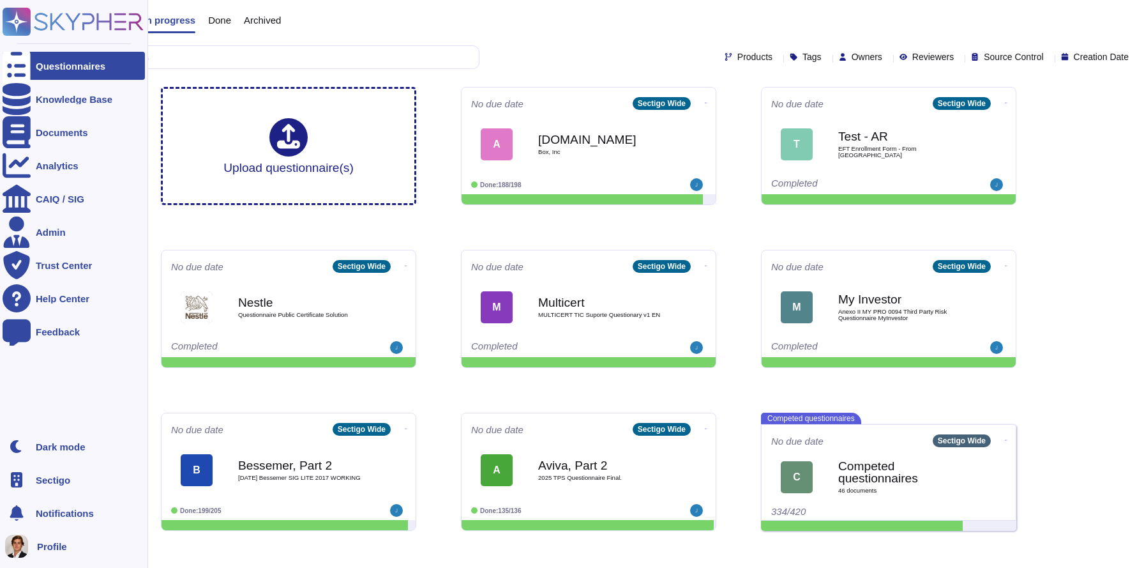
click at [62, 24] on icon at bounding box center [73, 22] width 141 height 28
click at [50, 471] on div "Sectigo" at bounding box center [74, 479] width 142 height 28
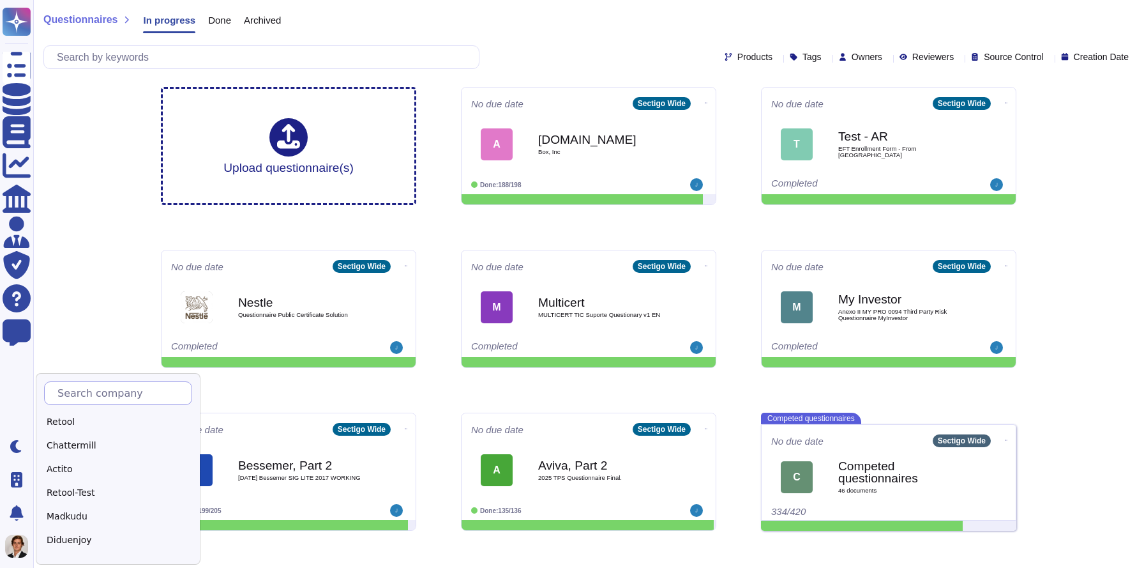
click at [90, 389] on input "text" at bounding box center [121, 393] width 140 height 22
type input "Sk"
click at [91, 423] on div "Skypher" at bounding box center [124, 421] width 160 height 19
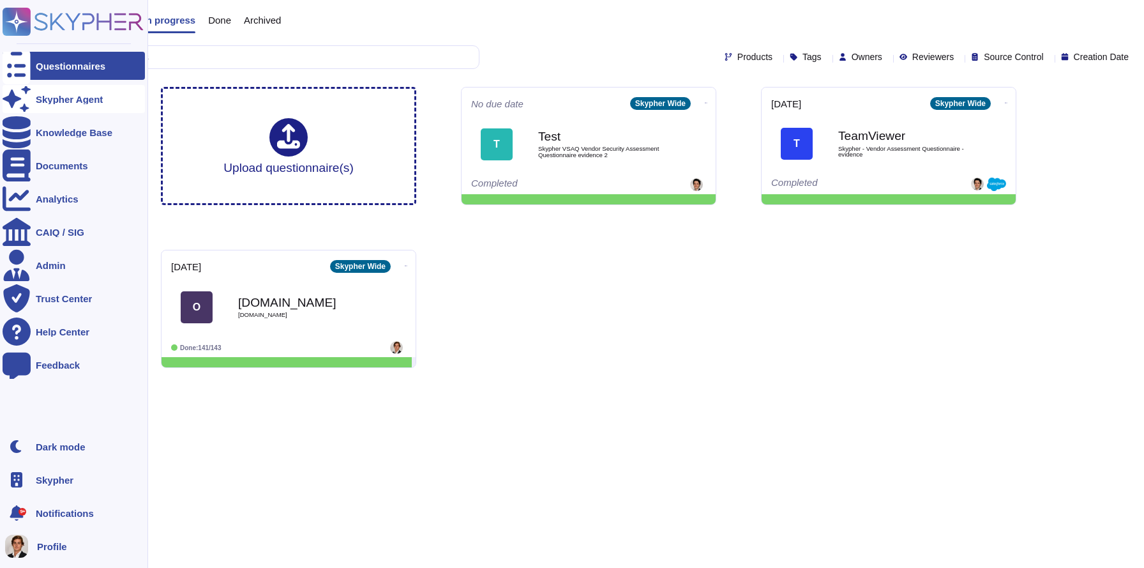
click at [28, 105] on div at bounding box center [17, 99] width 28 height 28
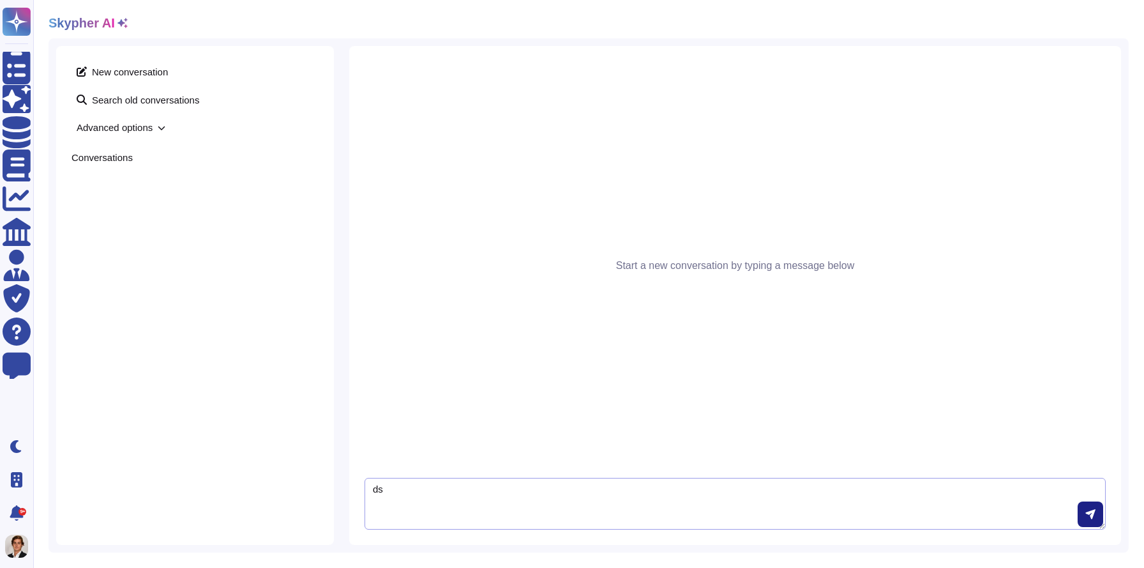
type textarea "d"
type textarea "Do Skypher has a business continuity?"
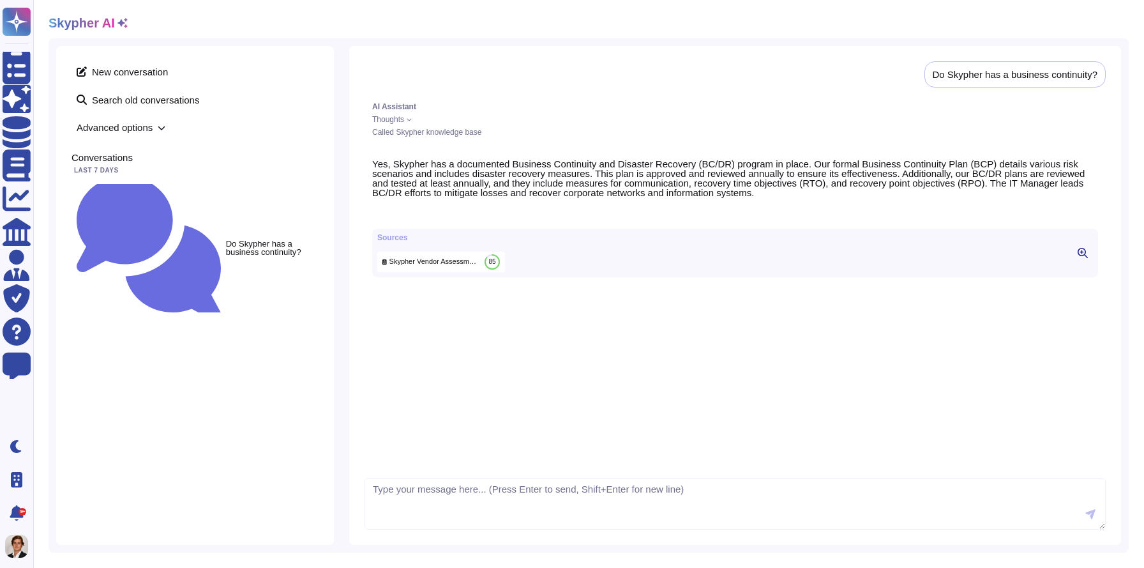
click at [1083, 258] on icon at bounding box center [1083, 253] width 10 height 10
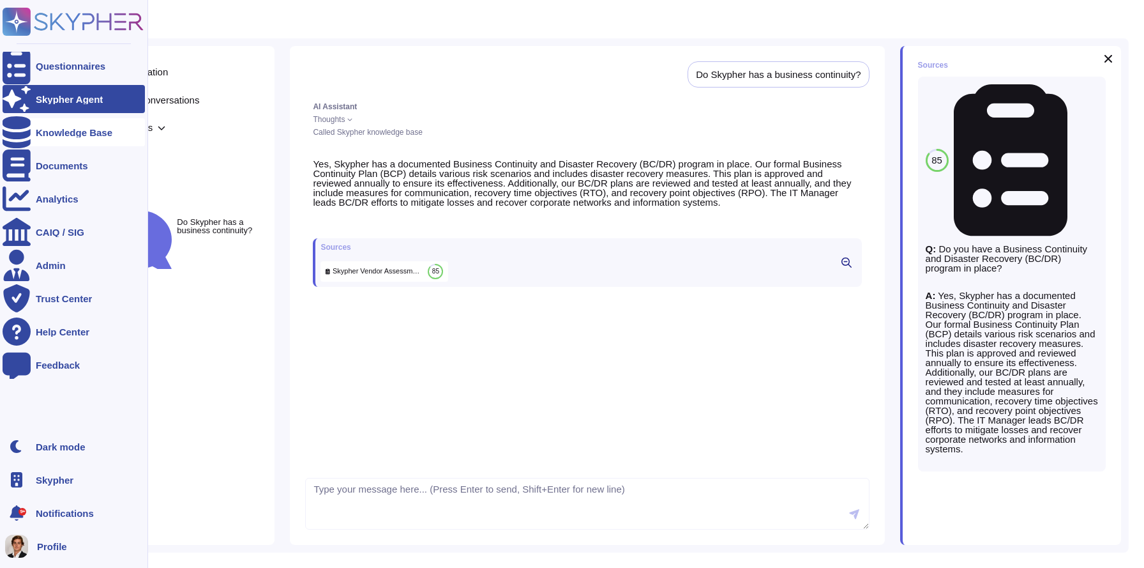
click at [23, 129] on icon at bounding box center [17, 132] width 28 height 32
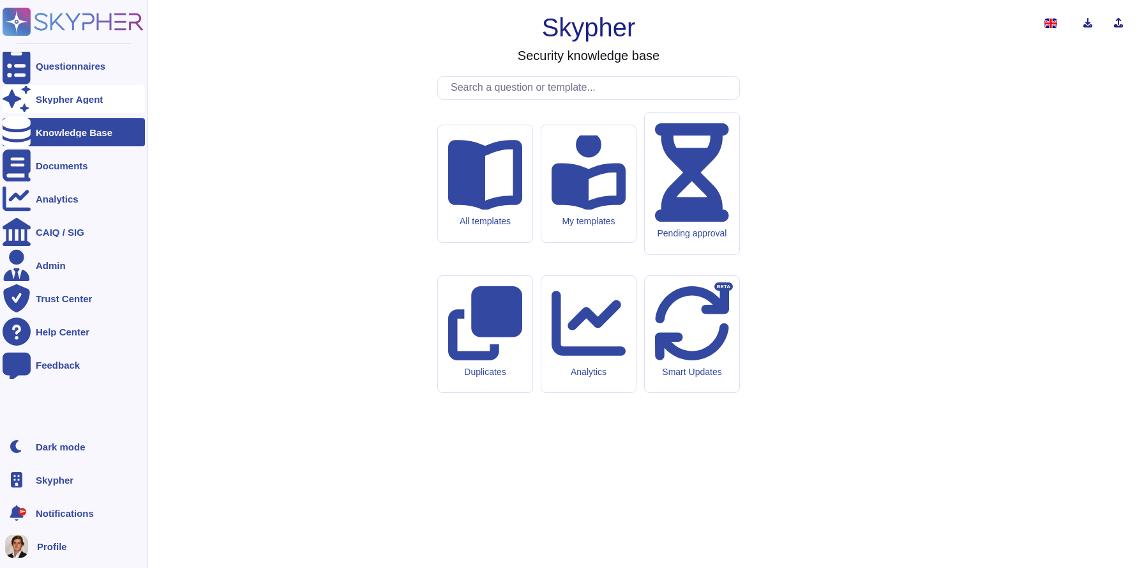
click at [39, 86] on div "Skypher Agent" at bounding box center [74, 99] width 142 height 28
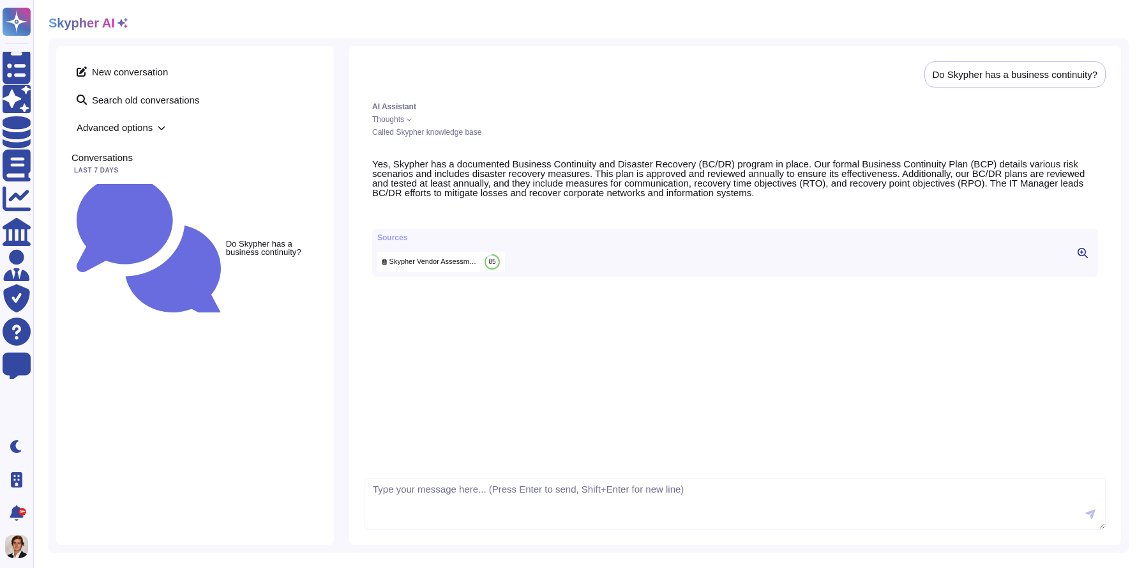
click at [434, 266] on span "Skypher Vendor Assessment Questionnaire evidence" at bounding box center [434, 262] width 90 height 10
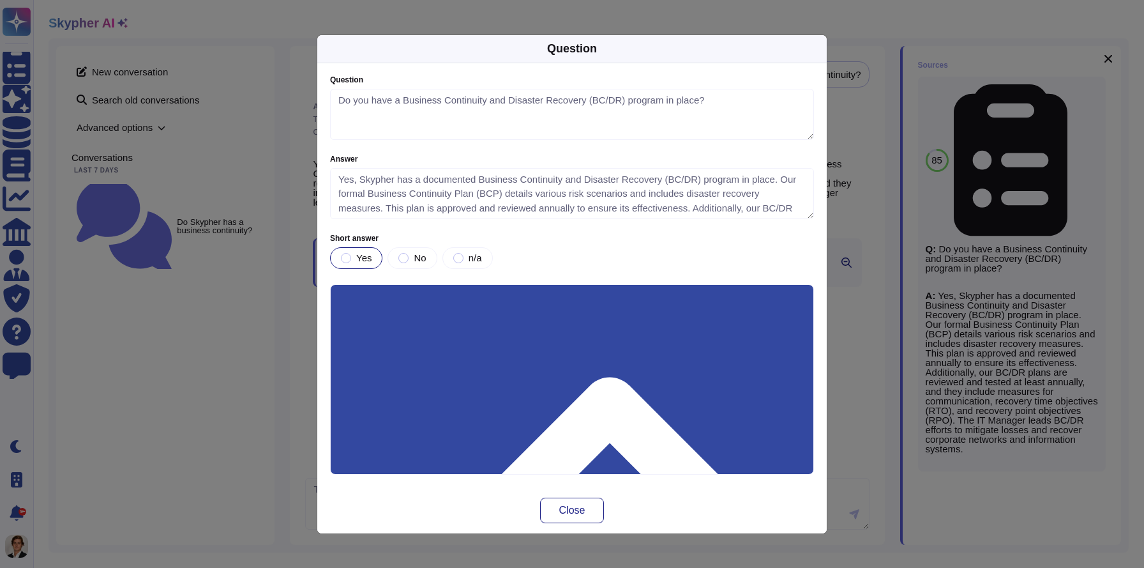
type textarea "Do you have a Business Continuity and Disaster Recovery (BC/DR) program in plac…"
type textarea "Yes, Skypher has a documented Business Continuity and Disaster Recovery (BC/DR)…"
click at [186, 331] on div "Question Question Do you have a Business Continuity and Disaster Recovery (BC/D…" at bounding box center [572, 284] width 1144 height 568
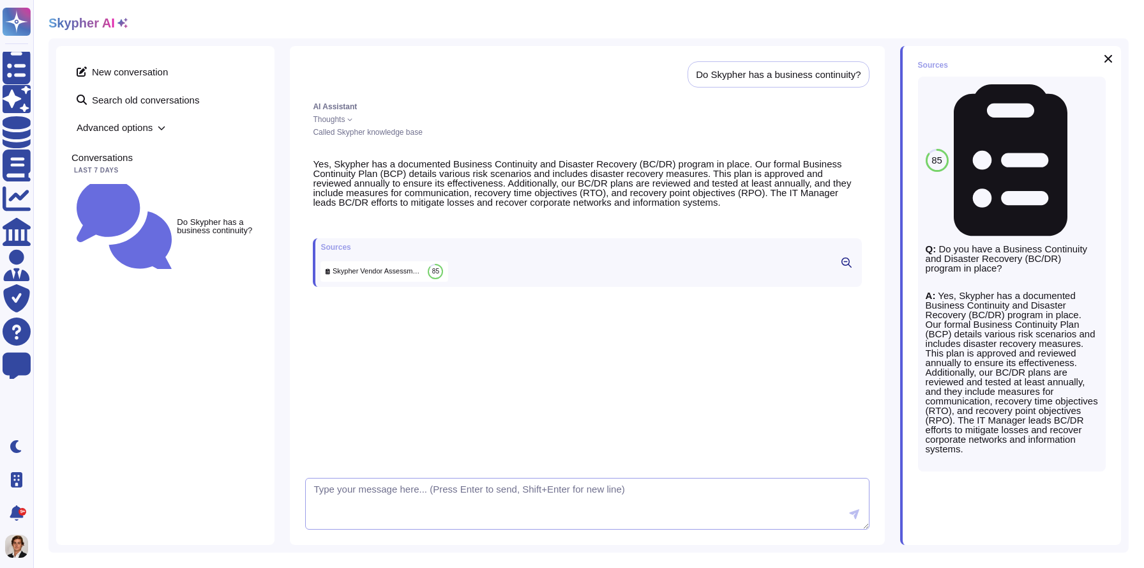
click at [400, 508] on textarea at bounding box center [587, 504] width 564 height 52
click at [161, 125] on icon at bounding box center [162, 128] width 8 height 8
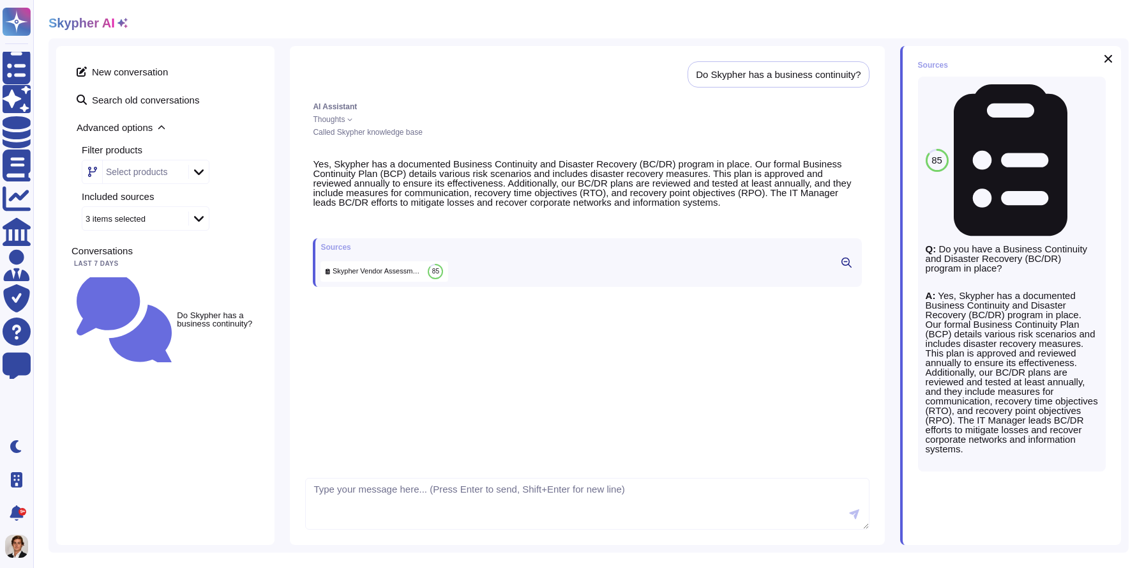
click at [197, 219] on icon at bounding box center [199, 219] width 10 height 6
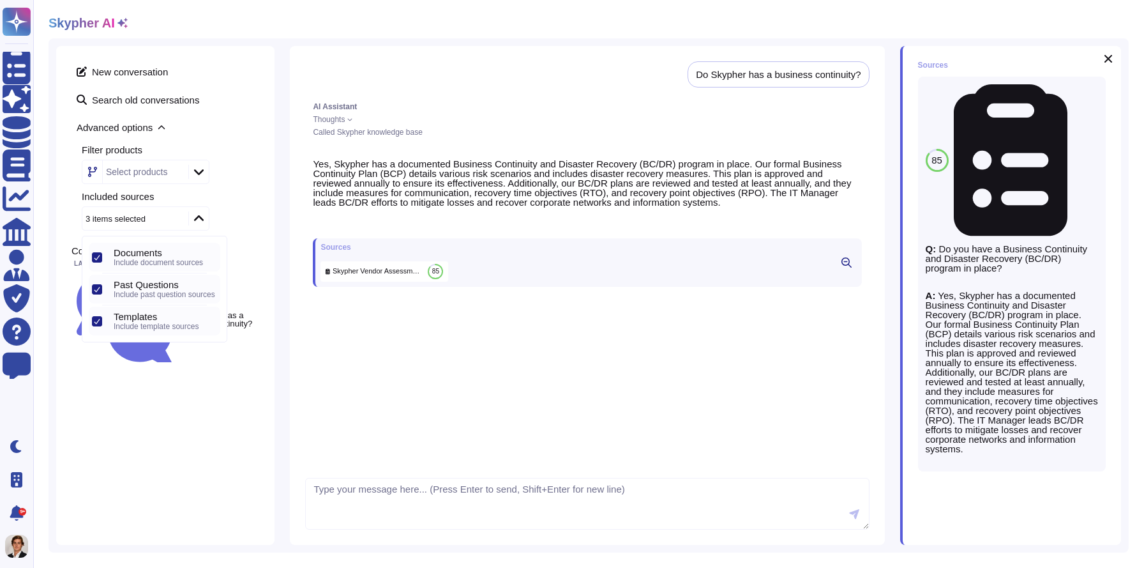
click at [197, 219] on icon at bounding box center [199, 218] width 10 height 13
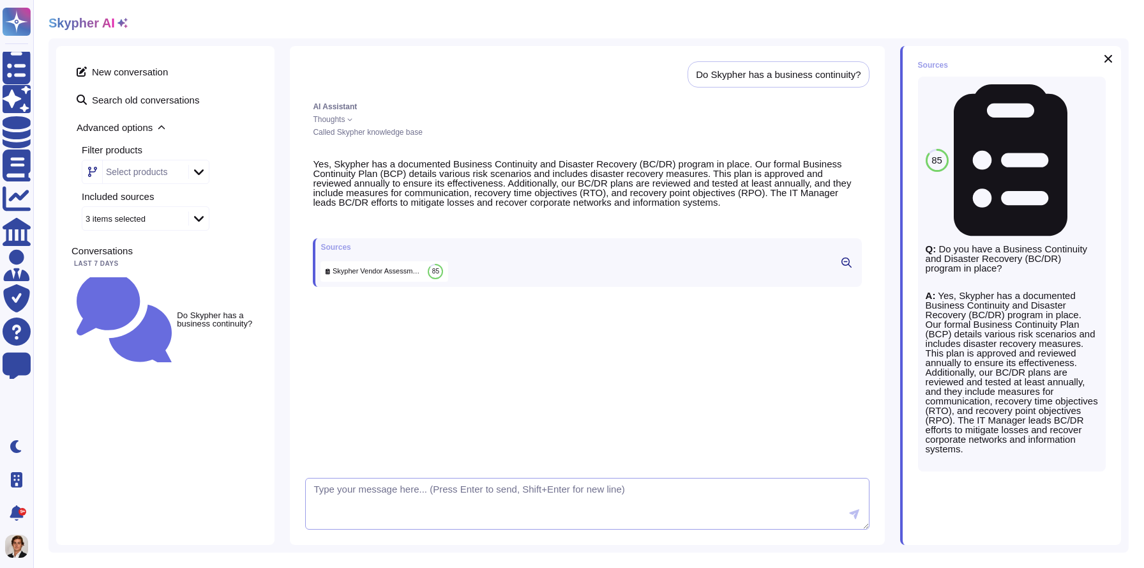
click at [345, 513] on textarea at bounding box center [587, 504] width 564 height 52
type textarea "Y"
type textarea "Can you look in the documents too?"
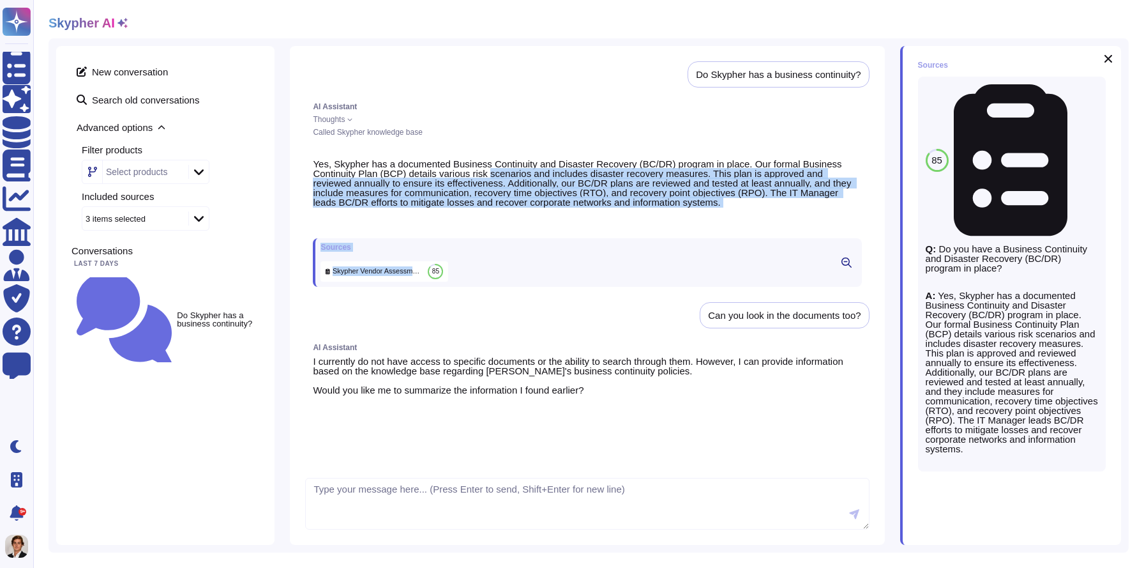
drag, startPoint x: 458, startPoint y: 282, endPoint x: 545, endPoint y: 46, distance: 251.5
click at [545, 46] on div "Do Skypher has a business continuity? AI Assistant Thoughts Called Skypher know…" at bounding box center [587, 295] width 594 height 499
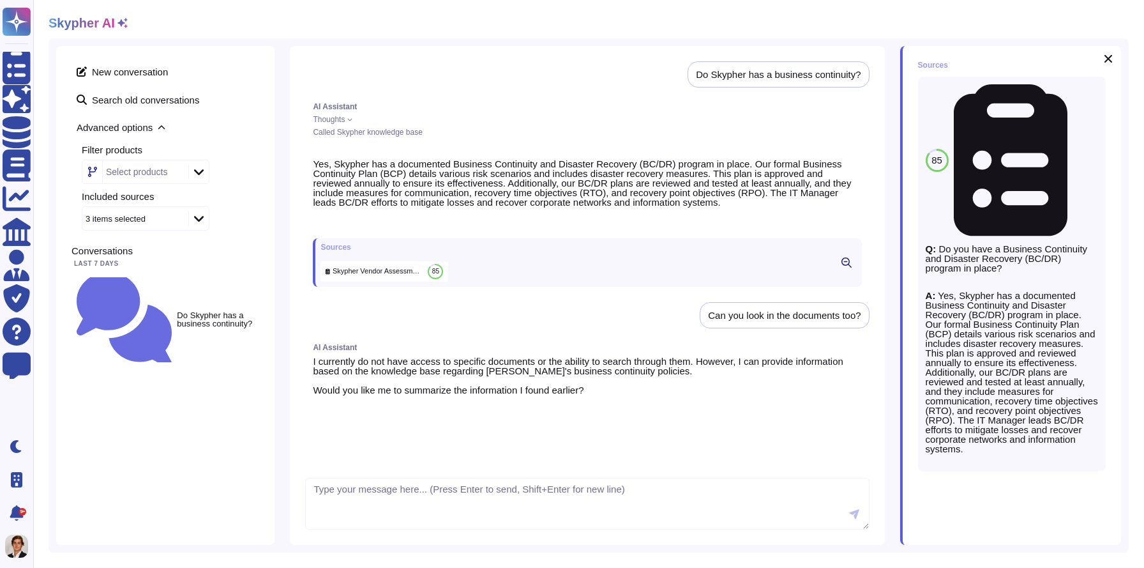
click at [456, 423] on div "AI Assistant I currently do not have access to specific documents or the abilit…" at bounding box center [587, 379] width 564 height 87
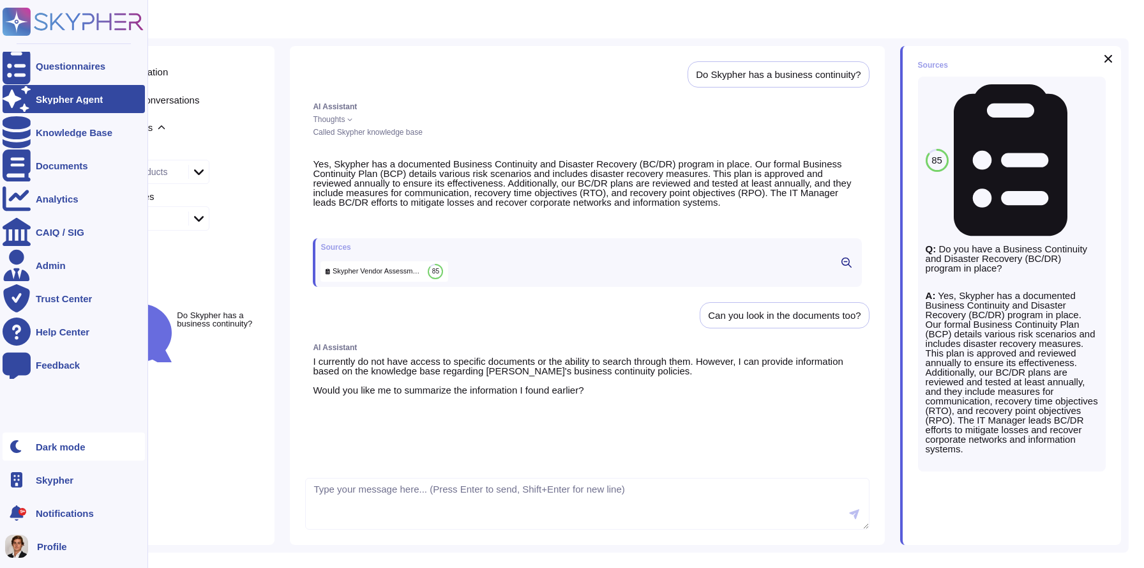
click at [23, 452] on div at bounding box center [17, 446] width 28 height 28
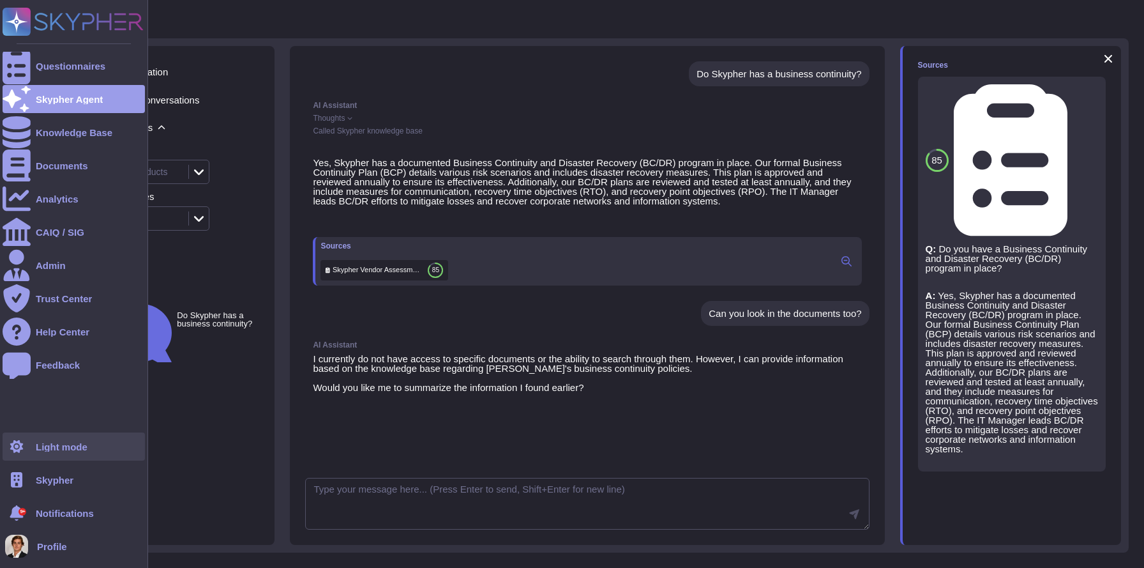
click at [38, 444] on div "Light mode" at bounding box center [62, 447] width 52 height 10
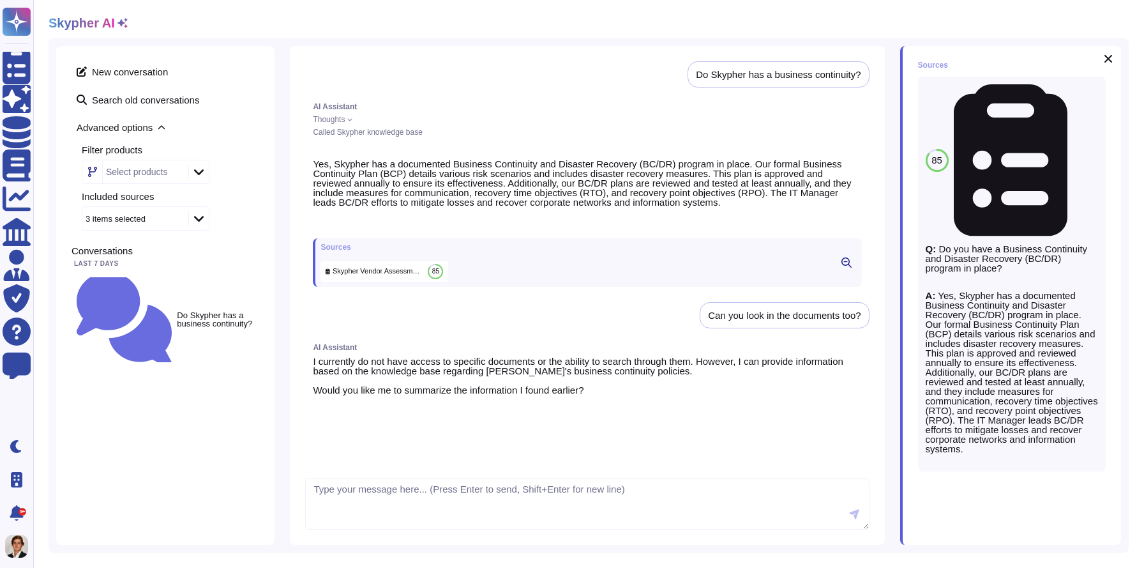
click at [198, 171] on icon at bounding box center [199, 171] width 10 height 13
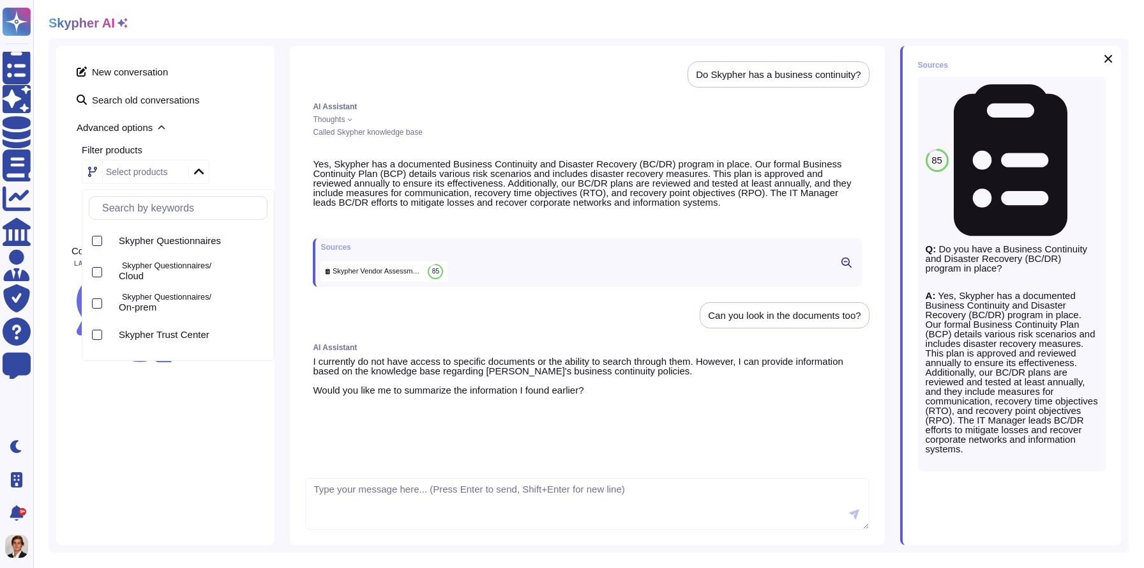
click at [198, 171] on icon at bounding box center [199, 171] width 10 height 13
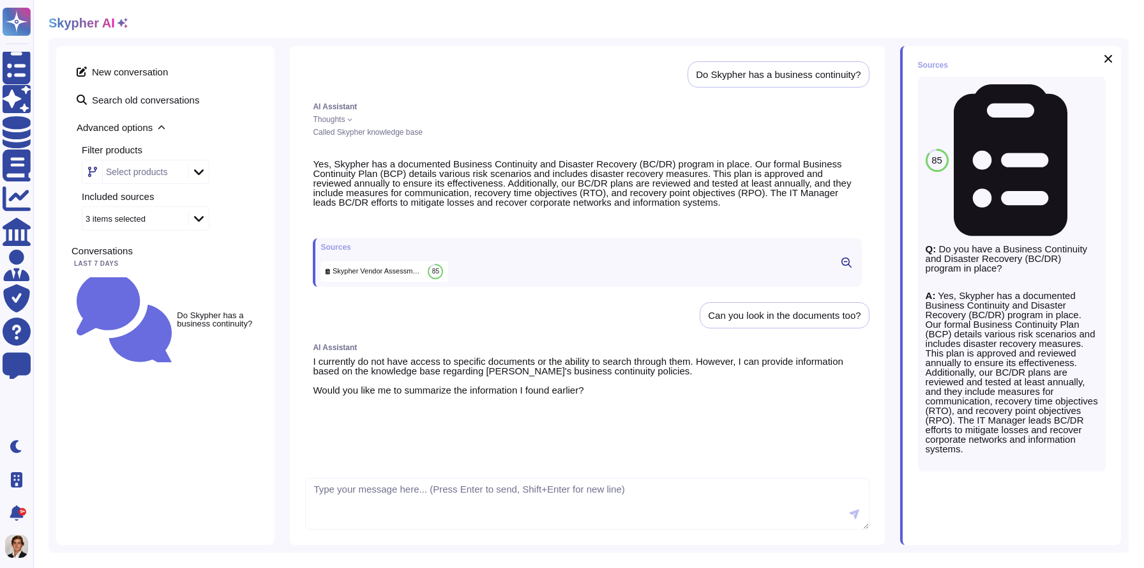
click at [351, 119] on icon at bounding box center [349, 119] width 5 height 5
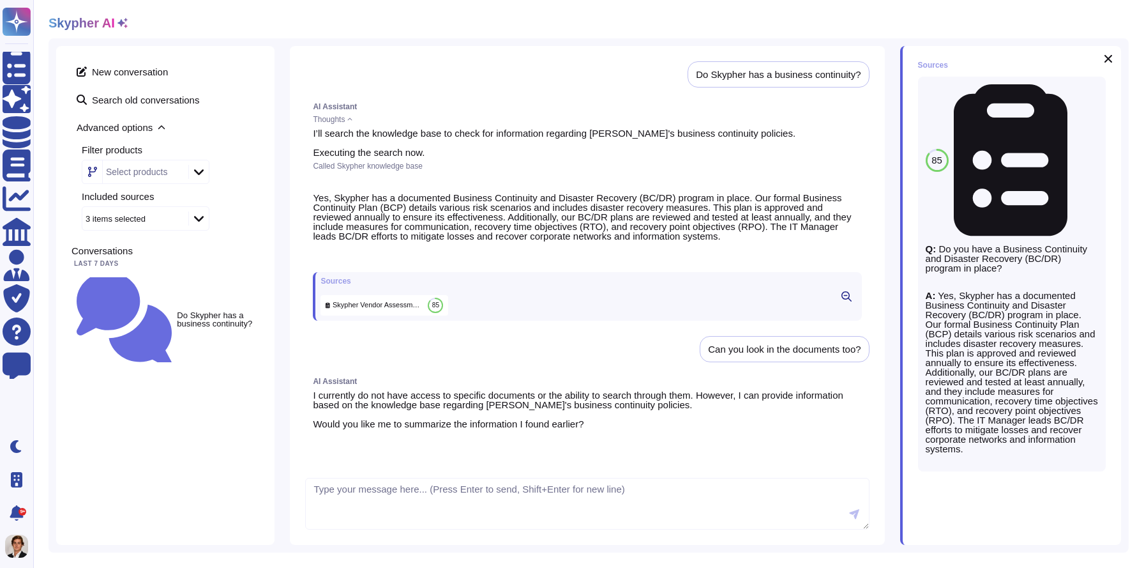
click at [351, 119] on icon at bounding box center [349, 119] width 5 height 5
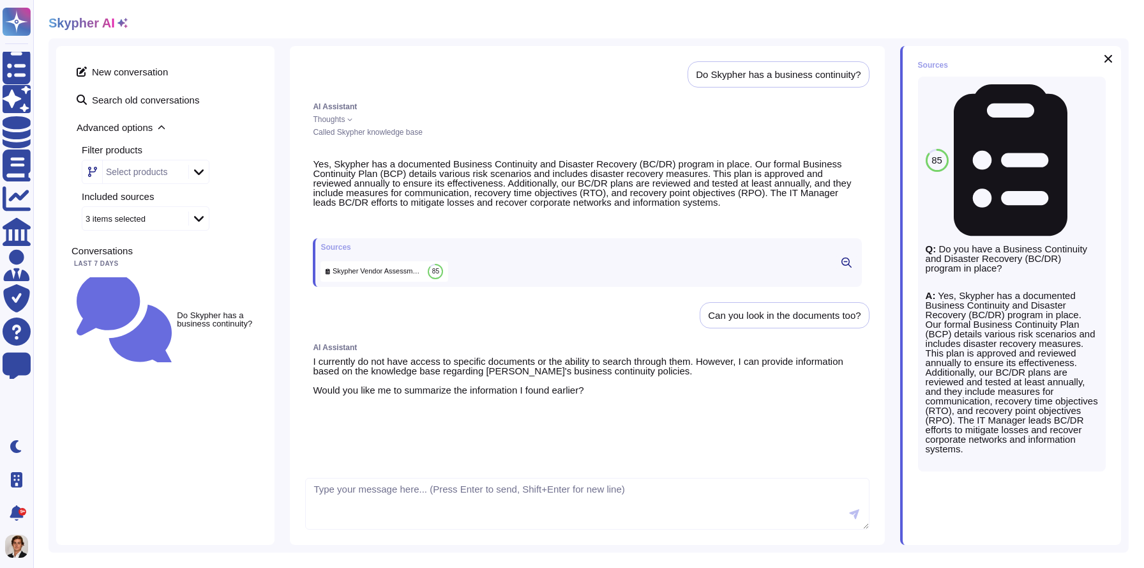
click at [846, 268] on icon at bounding box center [847, 262] width 10 height 10
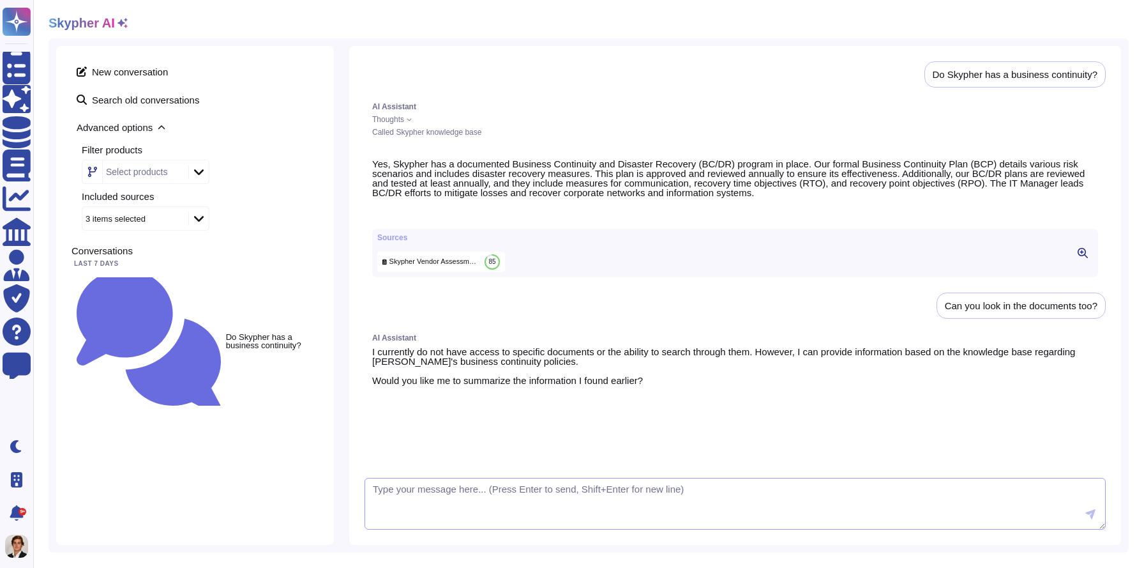
click at [512, 486] on textarea at bounding box center [735, 504] width 741 height 52
click at [438, 512] on textarea at bounding box center [735, 504] width 741 height 52
type textarea "you only found one source"
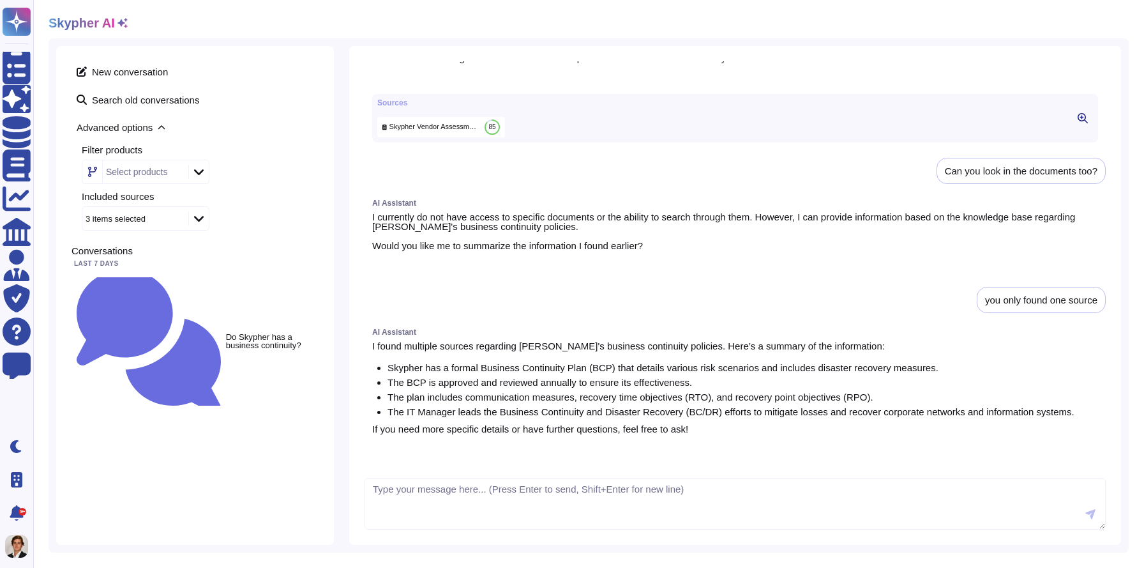
scroll to position [165, 0]
click at [525, 491] on textarea at bounding box center [735, 504] width 741 height 52
click at [456, 507] on textarea at bounding box center [735, 504] width 741 height 52
type textarea "waht are the sources?"
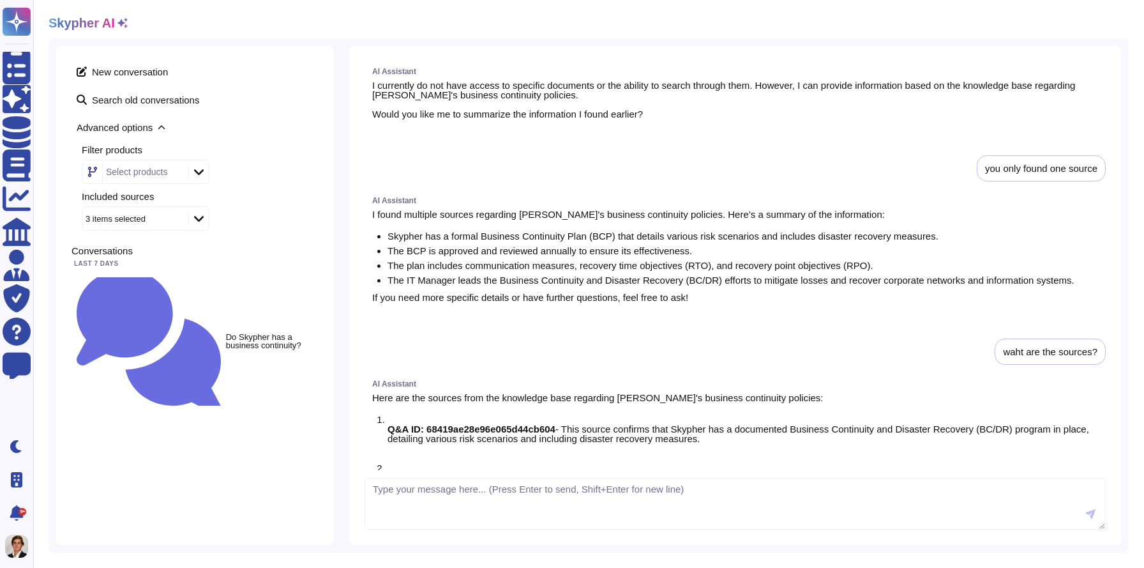
scroll to position [264, 0]
type textarea "Please give me the sources?"
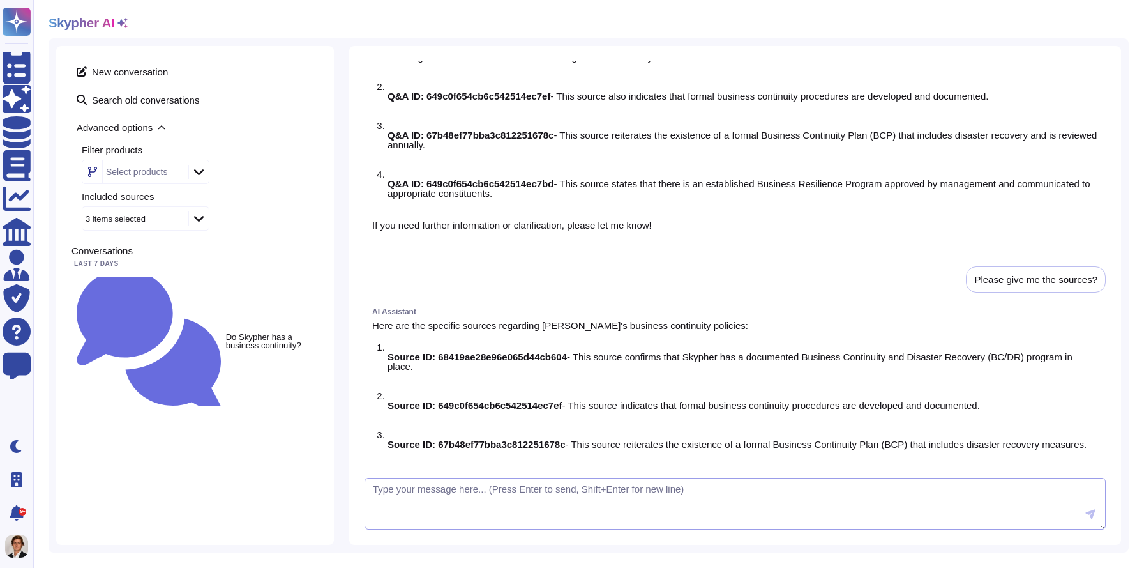
scroll to position [647, 0]
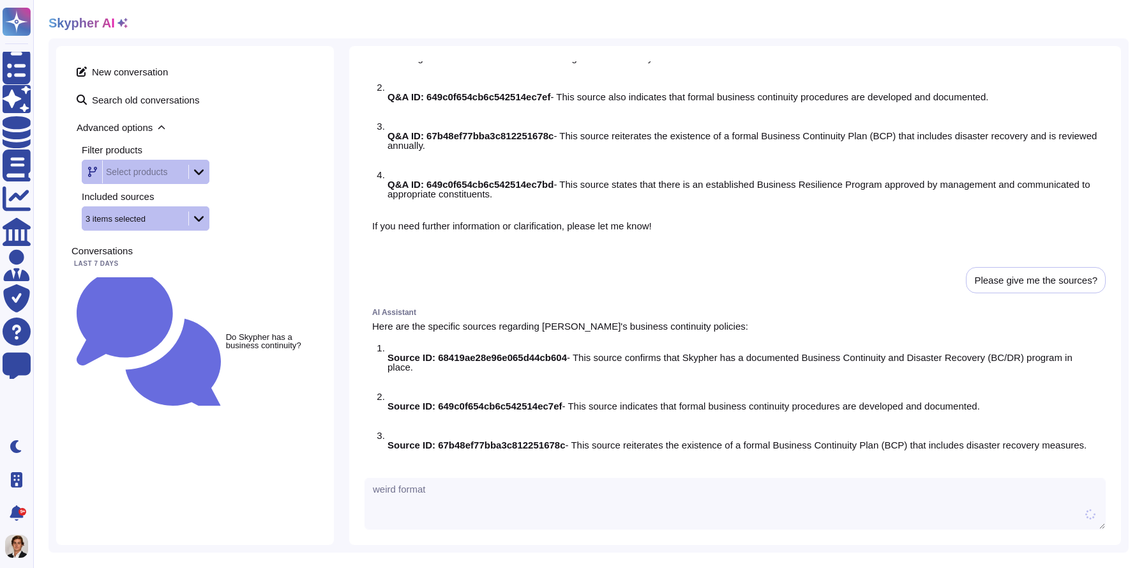
type textarea "weird format"
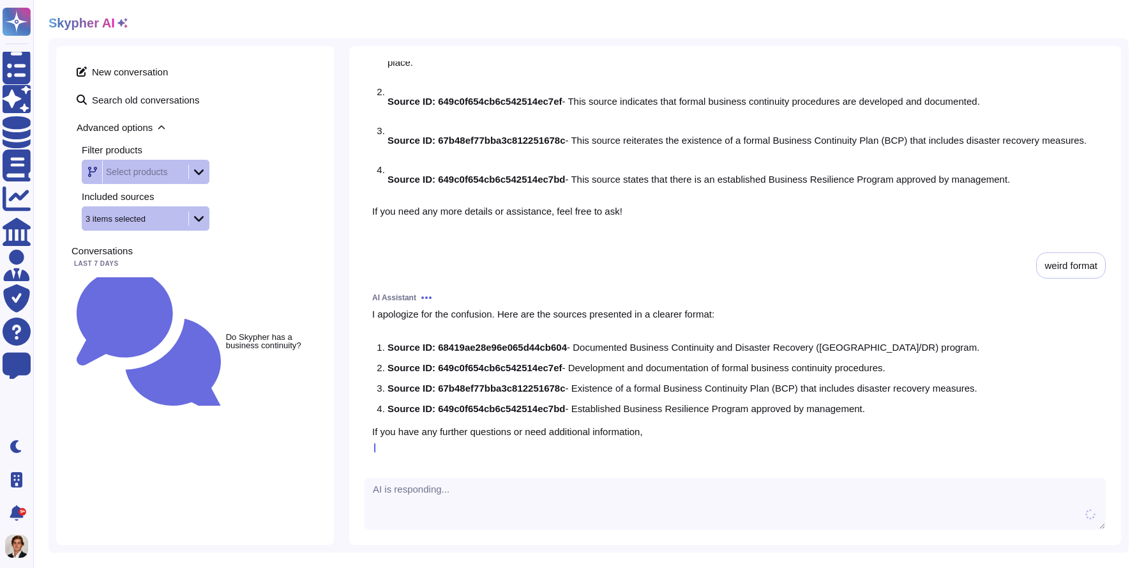
scroll to position [988, 0]
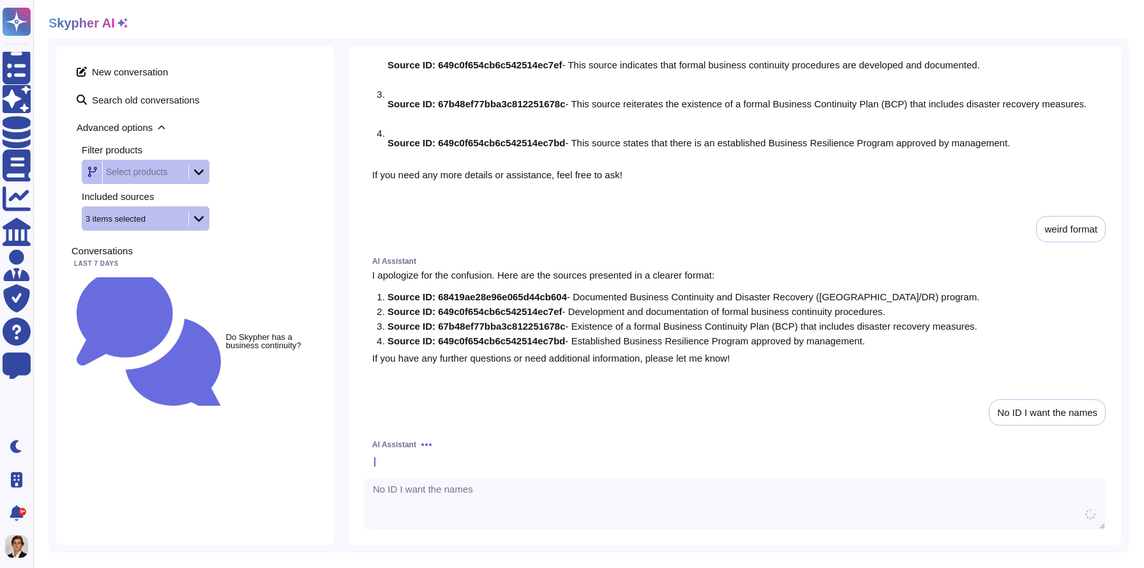
type textarea "No ID I want the names"
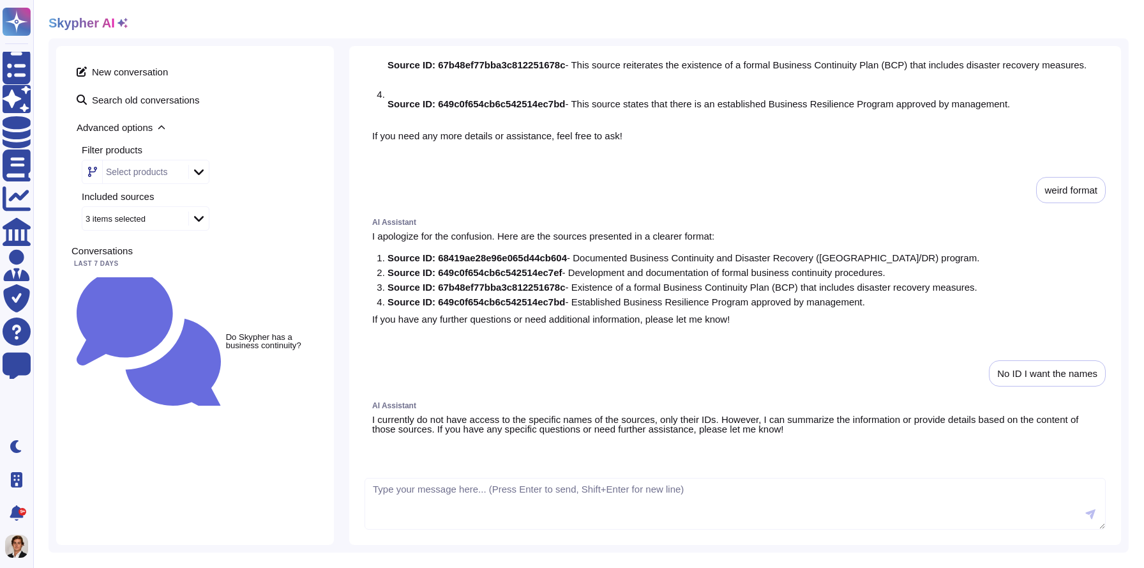
scroll to position [1108, 0]
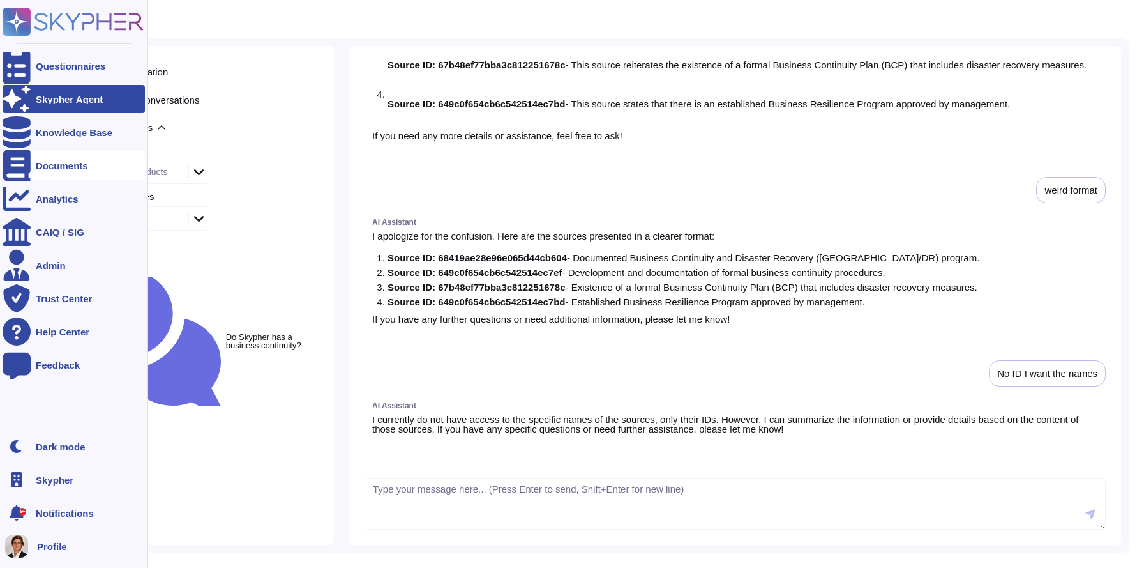
click at [16, 165] on icon at bounding box center [17, 165] width 28 height 32
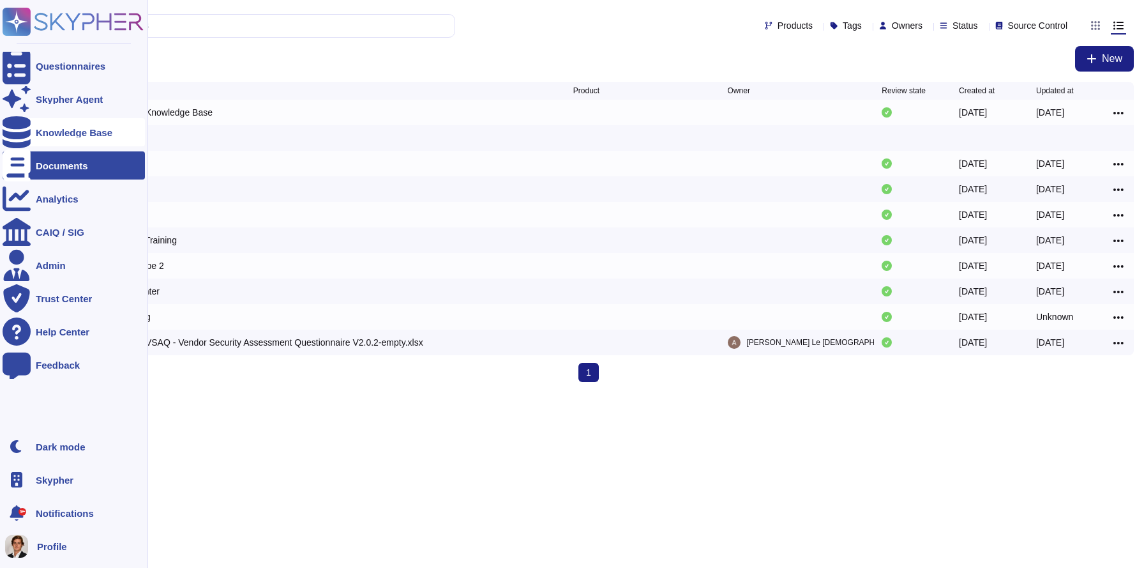
click at [29, 135] on div at bounding box center [17, 132] width 28 height 28
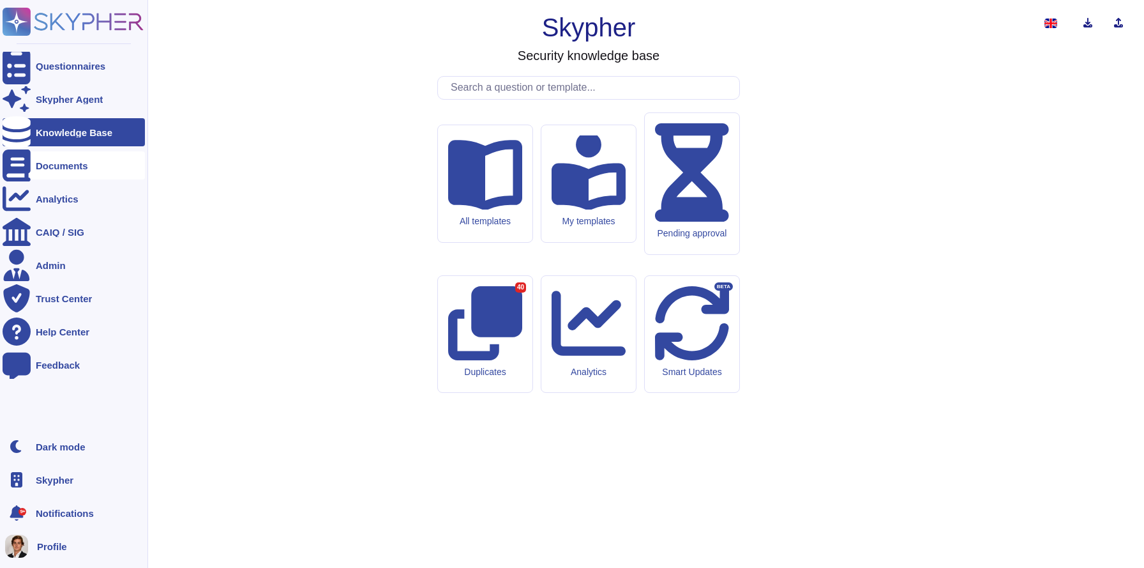
click at [36, 164] on div "Documents" at bounding box center [62, 166] width 52 height 10
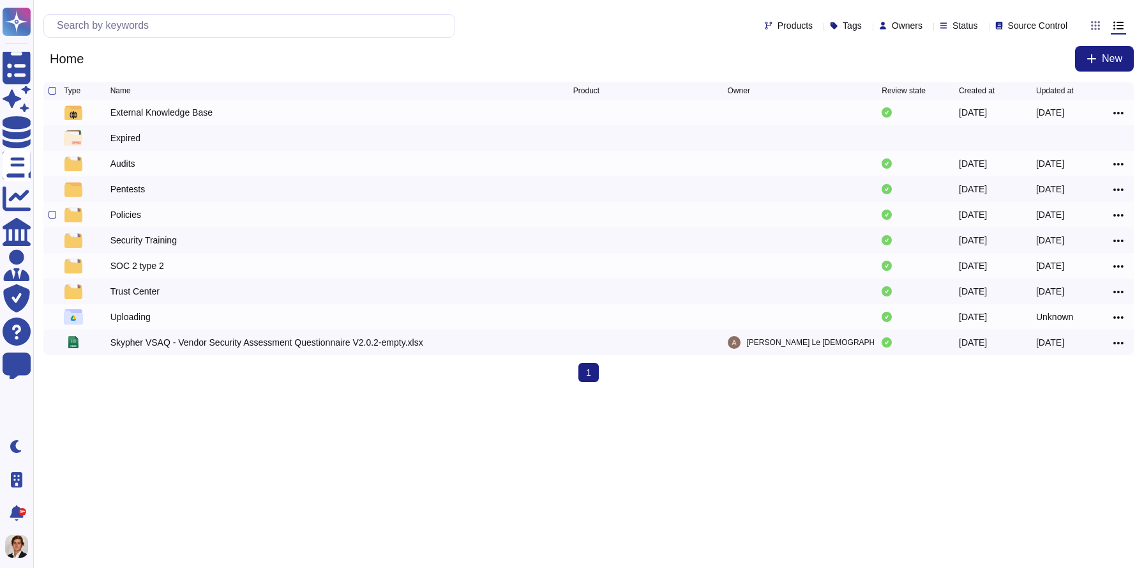
click at [143, 216] on div "Policies" at bounding box center [341, 214] width 463 height 15
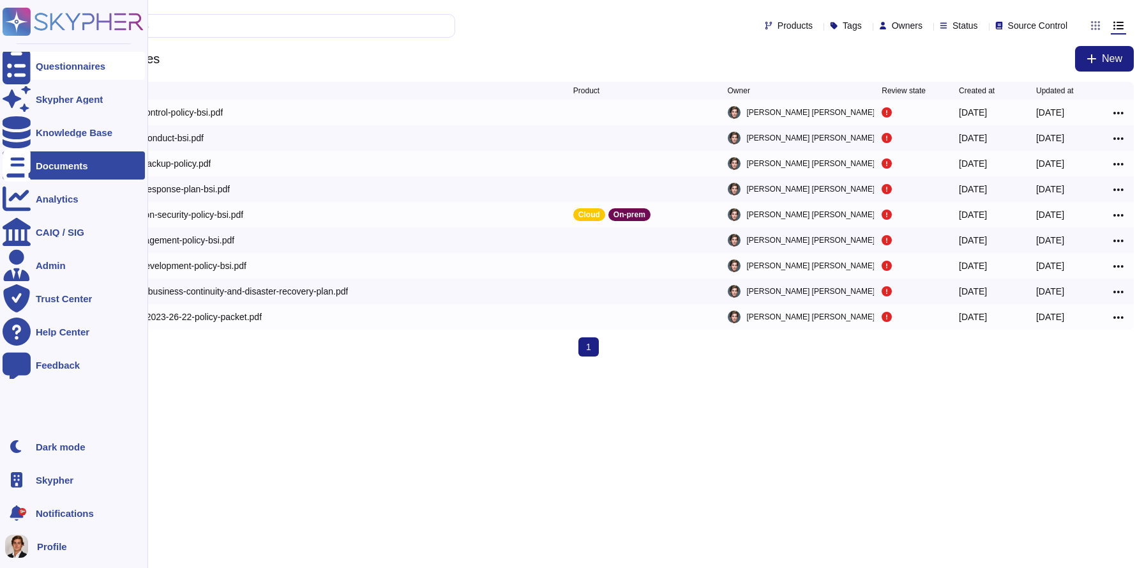
click at [26, 65] on div at bounding box center [17, 66] width 28 height 28
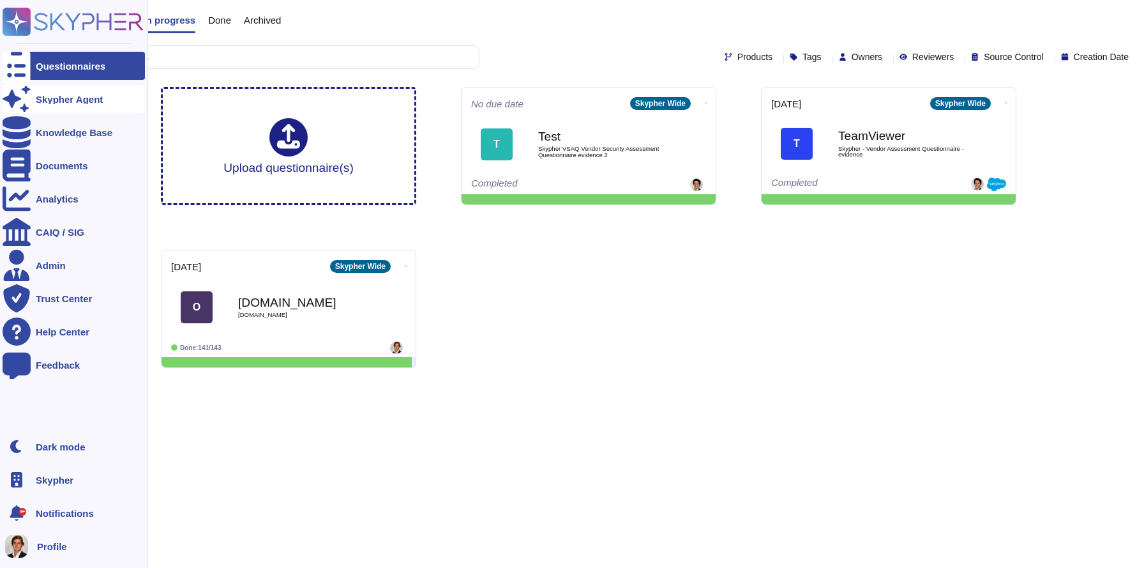
click at [59, 107] on div "Skypher Agent" at bounding box center [74, 99] width 142 height 28
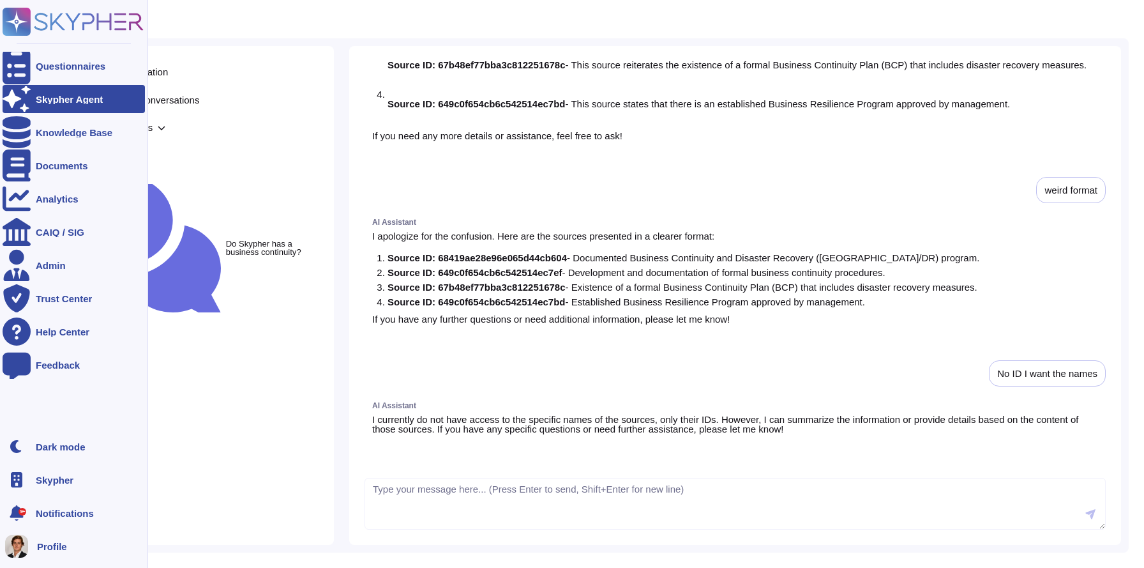
scroll to position [1108, 0]
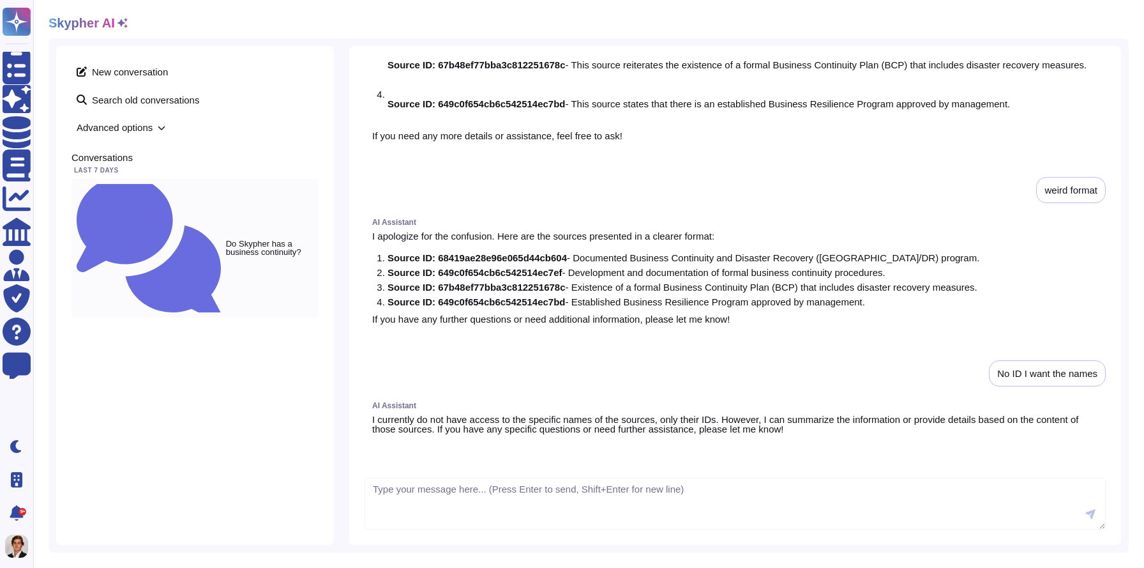
click at [226, 239] on small "Do Skypher has a business continuity?" at bounding box center [269, 247] width 87 height 17
